Goal: Navigation & Orientation: Understand site structure

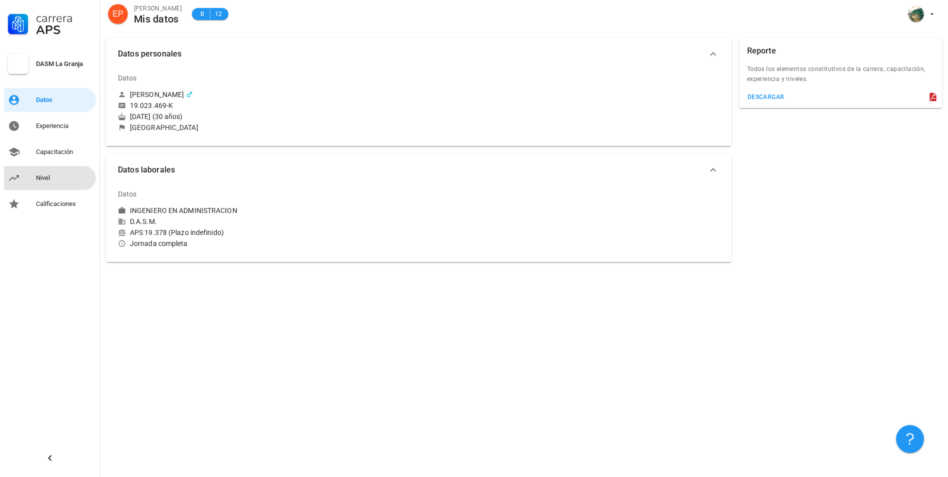
click at [37, 180] on div "Nivel" at bounding box center [64, 178] width 56 height 8
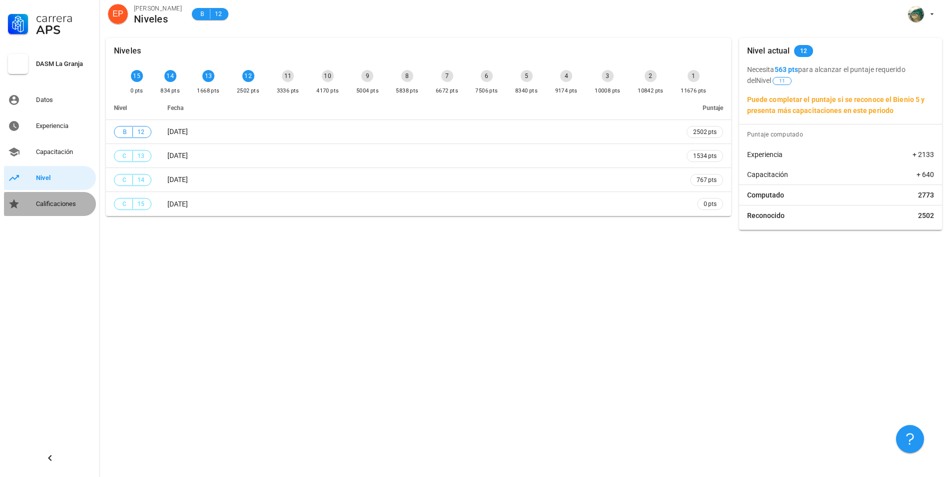
click at [30, 208] on link "Calificaciones" at bounding box center [50, 204] width 92 height 24
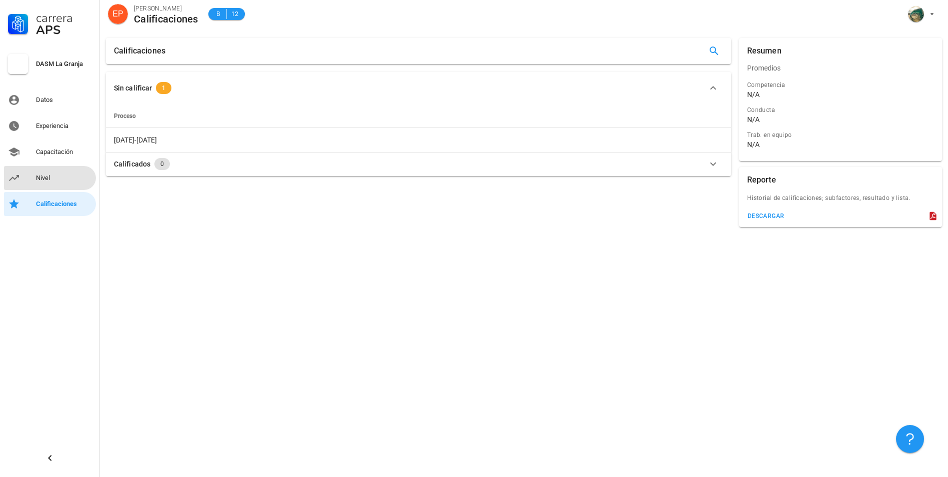
click at [46, 180] on div "Nivel" at bounding box center [64, 178] width 56 height 8
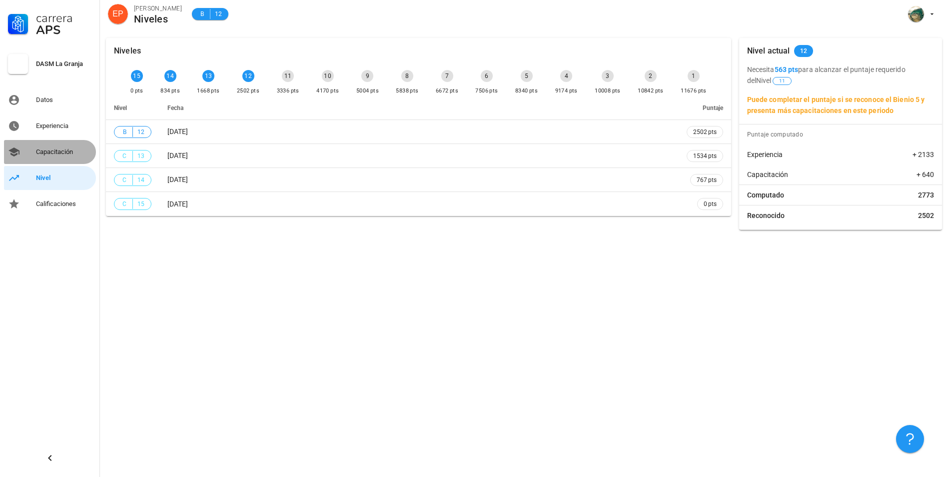
click at [53, 156] on div "Capacitación" at bounding box center [64, 152] width 56 height 16
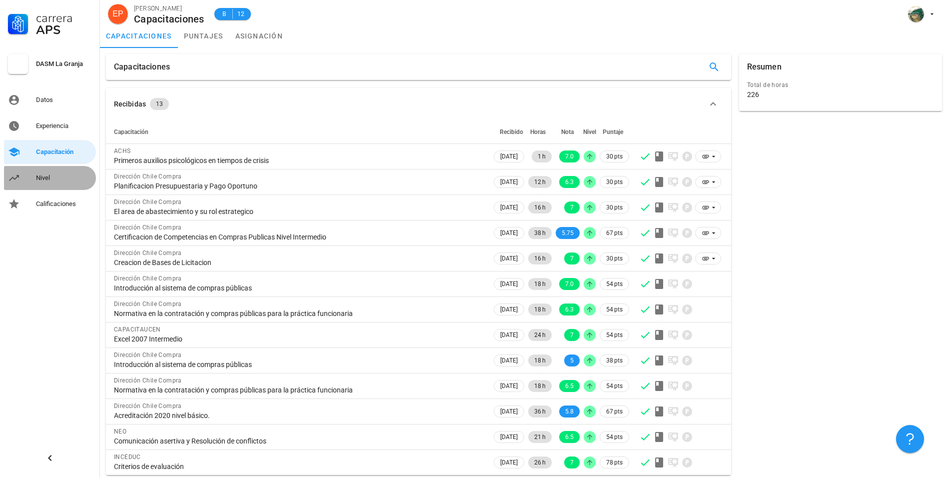
click at [42, 172] on div "Nivel" at bounding box center [64, 178] width 56 height 16
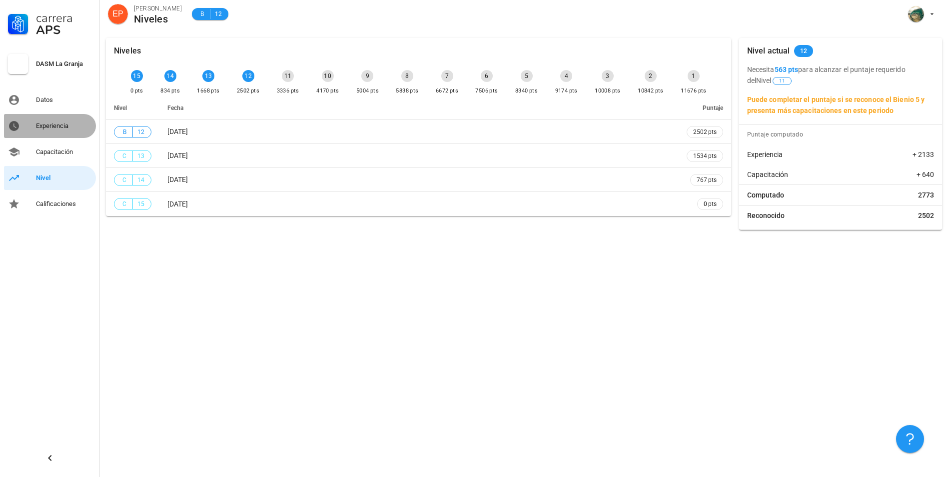
click at [48, 125] on div "Experiencia" at bounding box center [64, 126] width 56 height 8
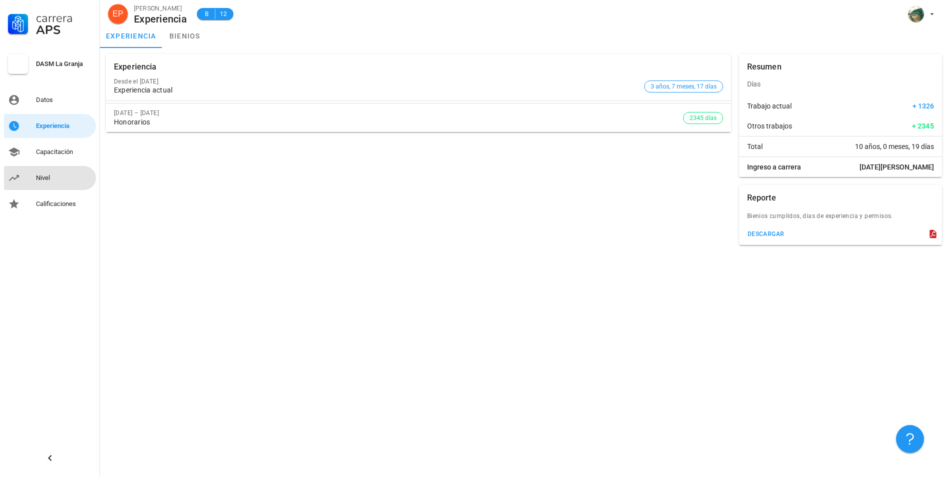
click at [52, 173] on div "Nivel" at bounding box center [64, 178] width 56 height 16
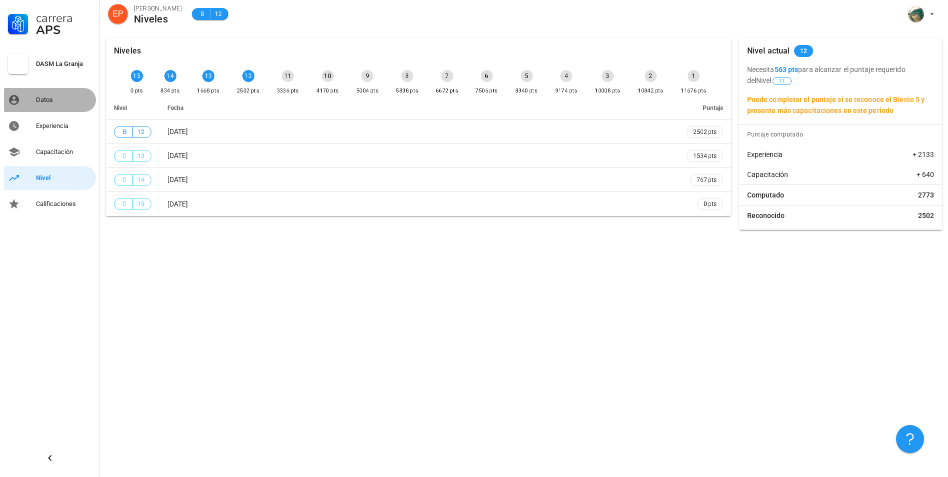
click at [61, 103] on div "Datos" at bounding box center [64, 100] width 56 height 8
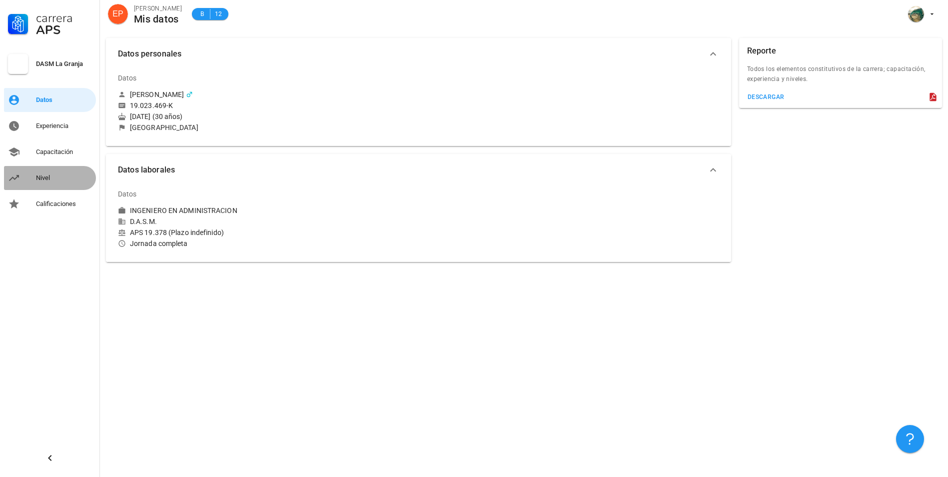
click at [45, 172] on div "Nivel" at bounding box center [64, 178] width 56 height 16
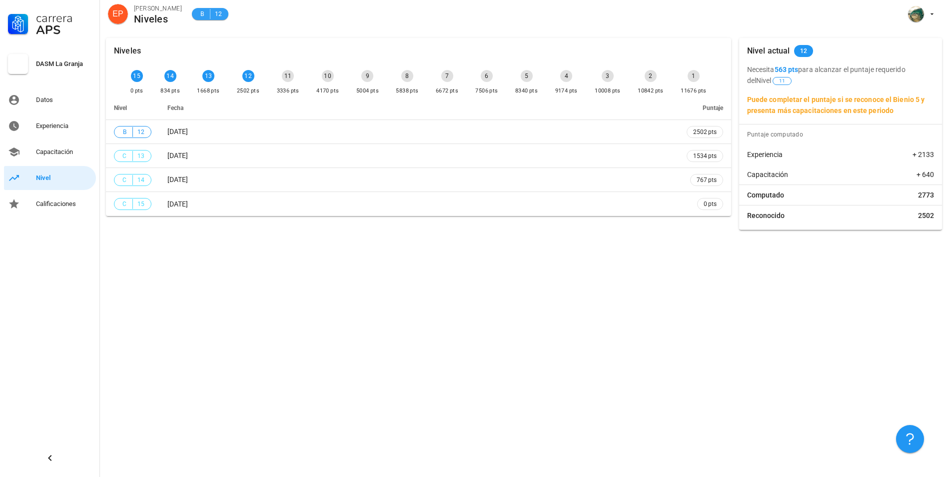
click at [211, 16] on div "B 12" at bounding box center [210, 14] width 24 height 10
click at [251, 276] on div "Niveles 15 0 pts 14 834 pts 13 1668 pts 12 2502 pts 11 3336 pts 10 4170 pts 9 5…" at bounding box center [524, 254] width 848 height 445
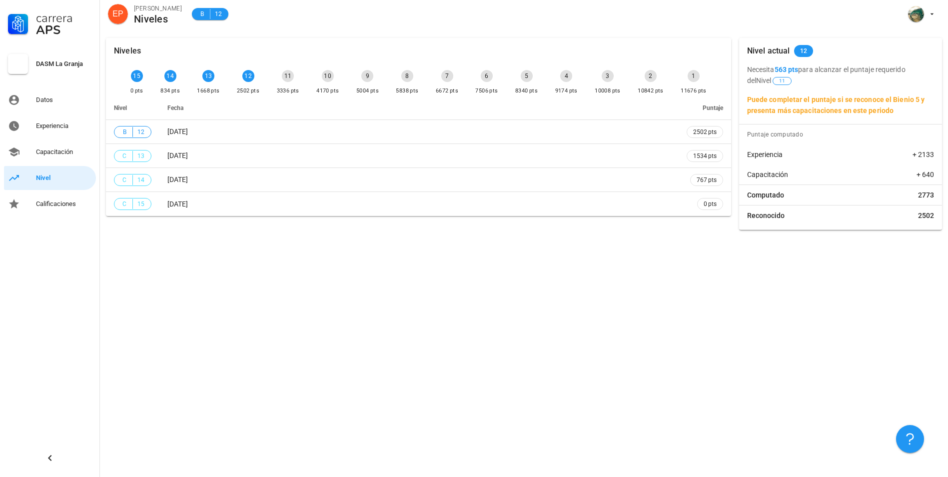
click at [282, 76] on div "11" at bounding box center [288, 76] width 12 height 12
click at [310, 286] on div "Niveles 15 0 pts 14 834 pts 13 1668 pts 12 2502 pts 11 3336 pts 10 4170 pts 9 5…" at bounding box center [524, 254] width 848 height 445
